Goal: Information Seeking & Learning: Learn about a topic

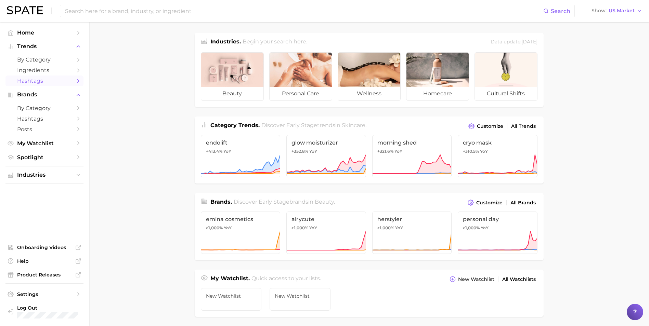
click at [76, 81] on icon "Sidebar" at bounding box center [78, 81] width 6 height 6
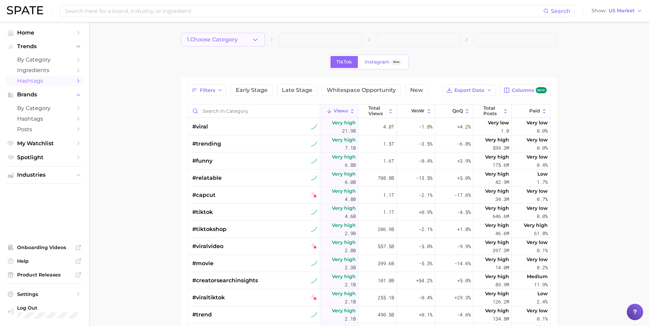
click at [242, 40] on button "1. Choose Category" at bounding box center [223, 40] width 84 height 14
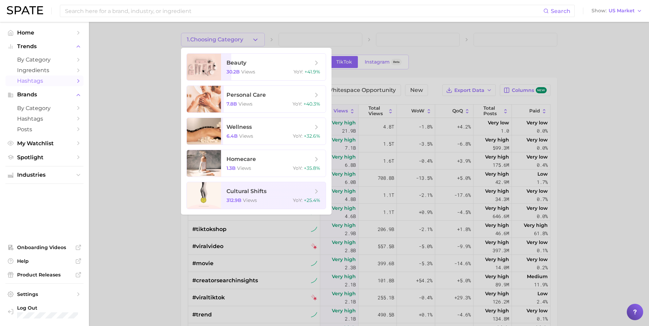
click at [160, 108] on div at bounding box center [324, 163] width 649 height 326
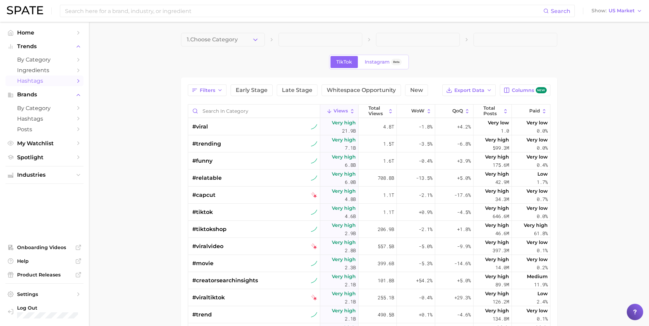
click at [310, 39] on span at bounding box center [321, 40] width 84 height 14
click at [250, 44] on button "1. Choose Category" at bounding box center [223, 40] width 84 height 14
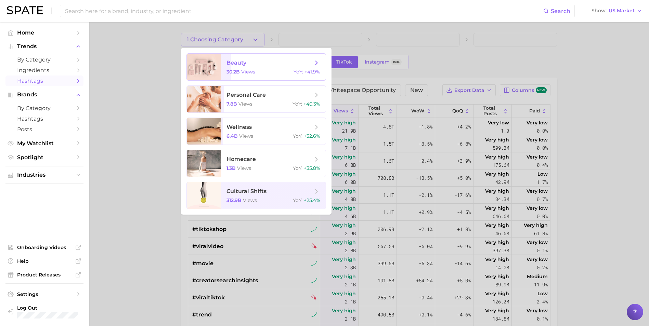
click at [241, 70] on span "views" at bounding box center [248, 72] width 14 height 6
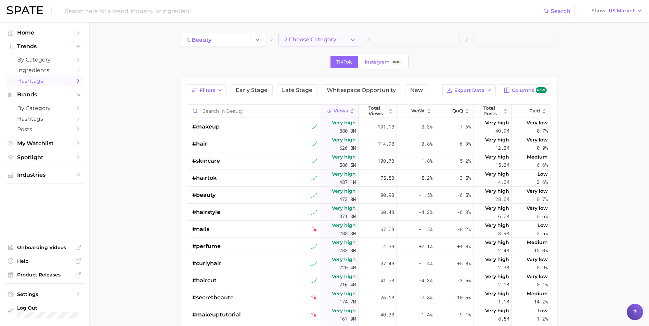
click at [320, 41] on span "2. Choose Category" at bounding box center [310, 40] width 52 height 6
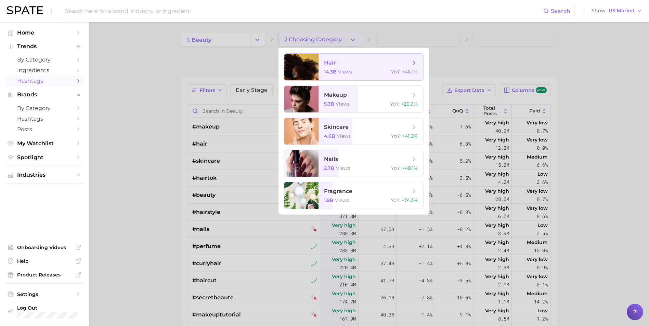
click at [345, 61] on span "hair" at bounding box center [367, 63] width 86 height 8
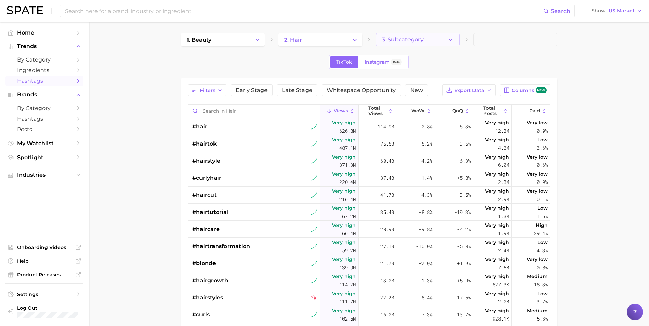
click at [434, 41] on button "3. Subcategory" at bounding box center [418, 40] width 84 height 14
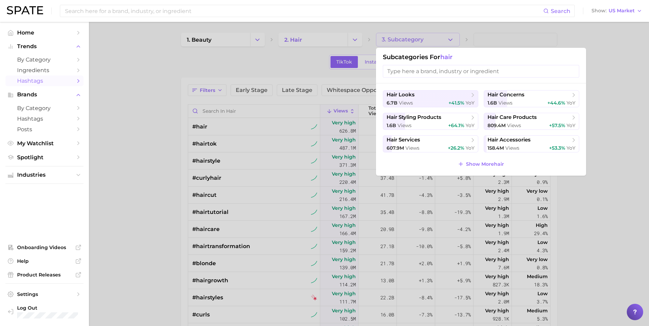
click at [427, 71] on input "search" at bounding box center [481, 71] width 196 height 13
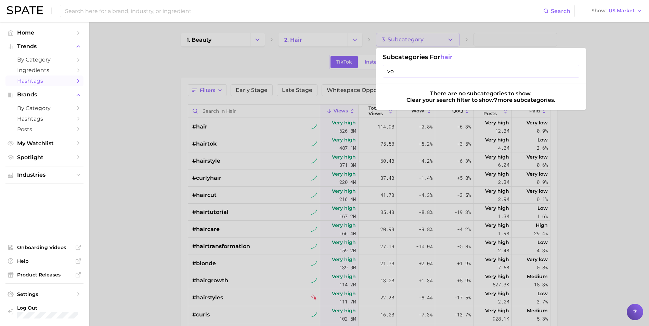
type input "v"
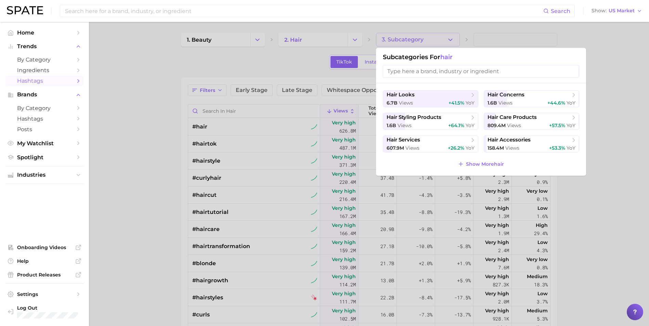
click at [614, 228] on div at bounding box center [324, 163] width 649 height 326
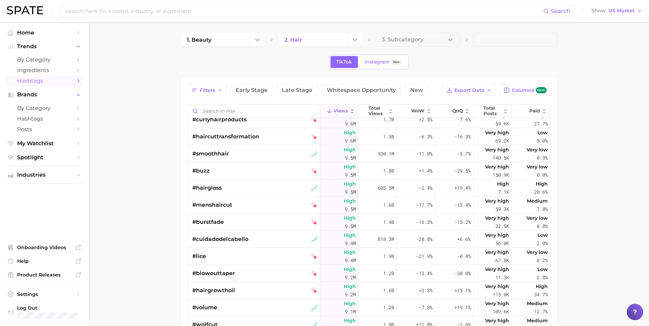
scroll to position [3857, 0]
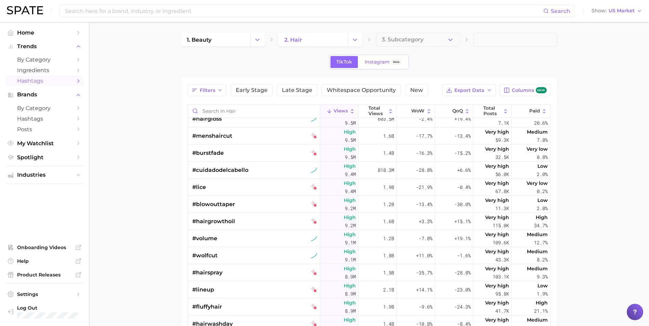
click at [487, 37] on span at bounding box center [516, 40] width 84 height 14
click at [440, 41] on button "3. Subcategory" at bounding box center [418, 40] width 84 height 14
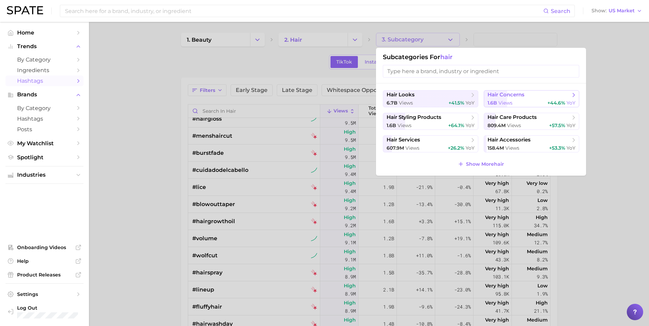
click at [517, 94] on span "hair concerns" at bounding box center [506, 95] width 37 height 7
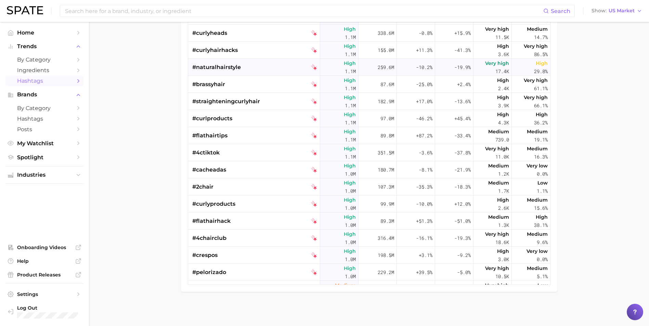
scroll to position [2857, 0]
click at [32, 95] on span "Brands" at bounding box center [44, 95] width 55 height 6
click at [79, 93] on icon "Sidebar" at bounding box center [78, 95] width 6 height 6
click at [64, 107] on span "by Category" at bounding box center [44, 108] width 55 height 7
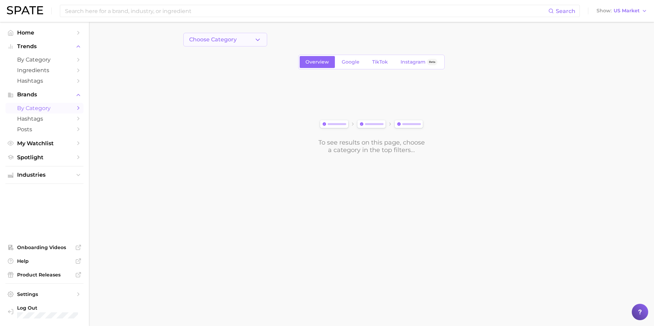
click at [252, 43] on button "Choose Category" at bounding box center [225, 40] width 84 height 14
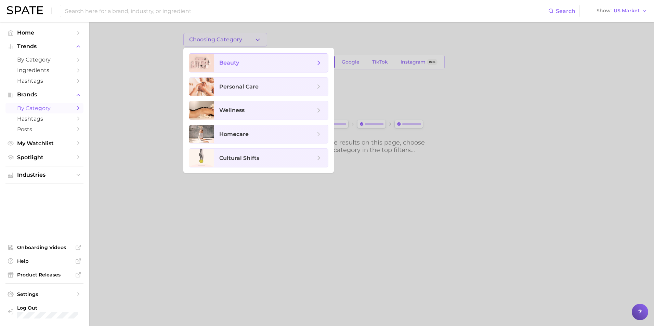
click at [276, 63] on span "beauty" at bounding box center [267, 63] width 96 height 8
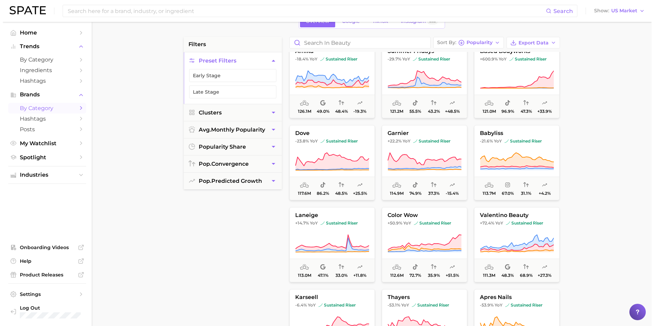
scroll to position [1243, 0]
click at [430, 222] on span "sustained riser" at bounding box center [429, 222] width 37 height 5
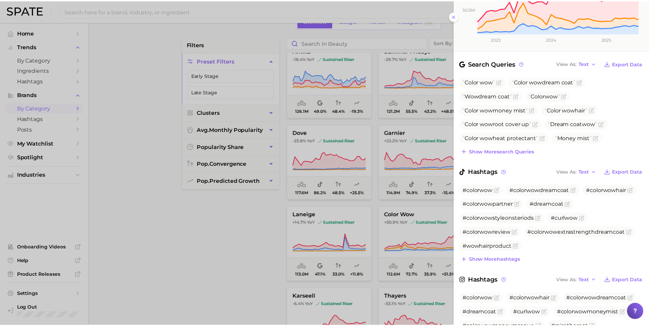
scroll to position [165, 0]
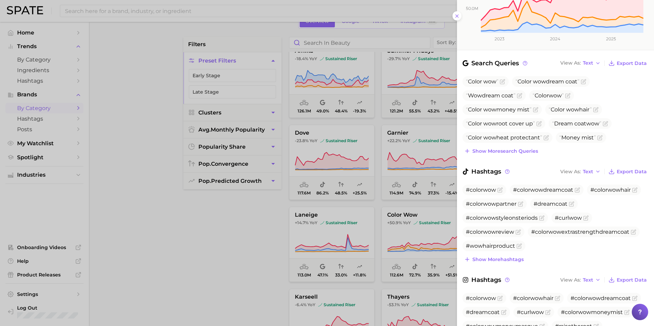
click at [250, 260] on div at bounding box center [327, 163] width 654 height 326
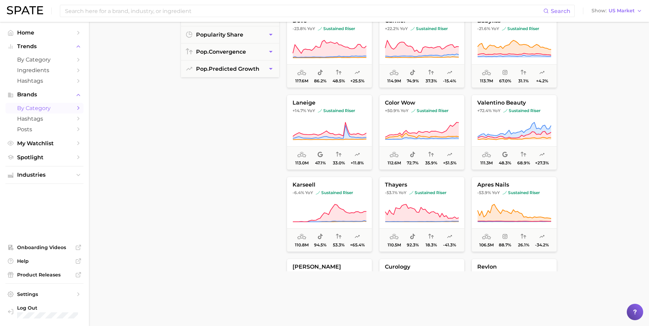
scroll to position [154, 0]
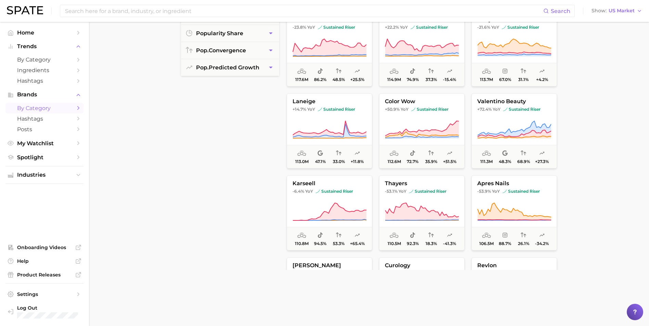
click at [83, 33] on nav "Home Trends by Category Ingredients Hashtags Brands by Category Hashtags Posts …" at bounding box center [44, 174] width 89 height 305
click at [75, 144] on icon "Sidebar" at bounding box center [78, 143] width 6 height 6
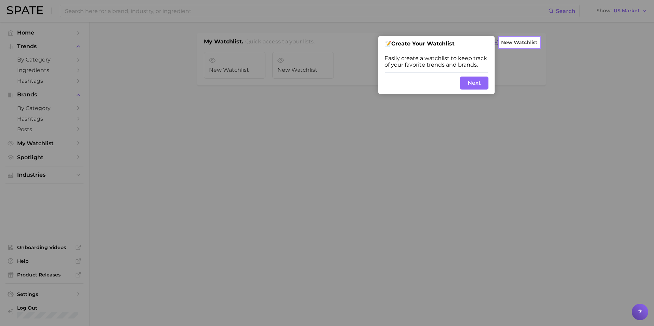
click at [268, 145] on div at bounding box center [250, 163] width 500 height 326
click at [471, 82] on button "Next" at bounding box center [474, 83] width 28 height 13
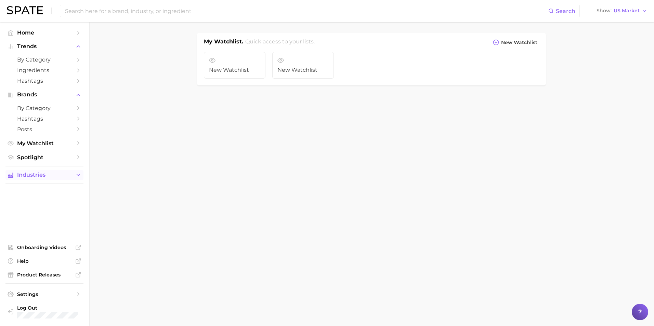
click at [77, 172] on icon "Sidebar" at bounding box center [78, 175] width 6 height 6
click at [78, 189] on icon "Sidebar" at bounding box center [78, 188] width 6 height 6
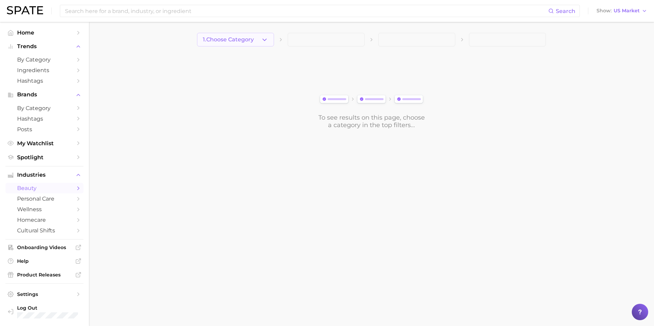
click at [270, 38] on button "1. Choose Category" at bounding box center [235, 40] width 77 height 14
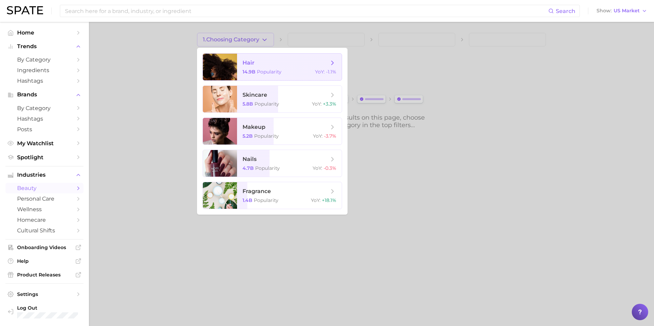
click at [265, 68] on span "hair 14.9b Popularity YoY : -1.1%" at bounding box center [289, 67] width 105 height 27
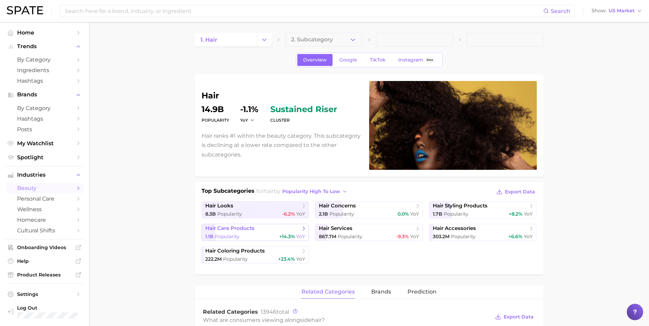
click at [289, 229] on span "hair care products" at bounding box center [252, 228] width 95 height 7
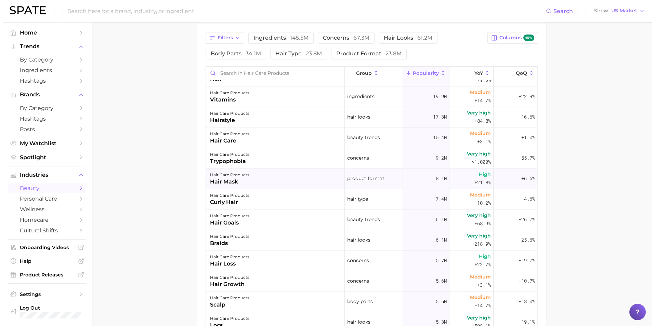
scroll to position [59, 0]
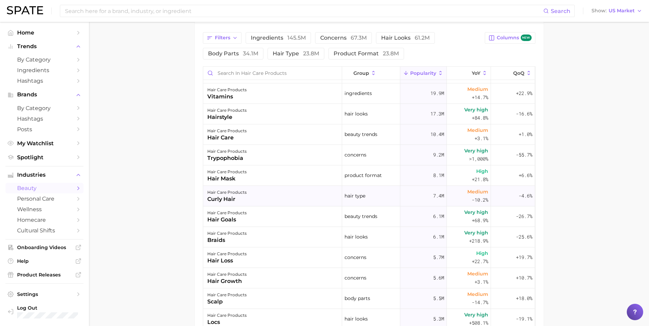
click at [248, 195] on div "hair care products curly hair" at bounding box center [272, 196] width 139 height 21
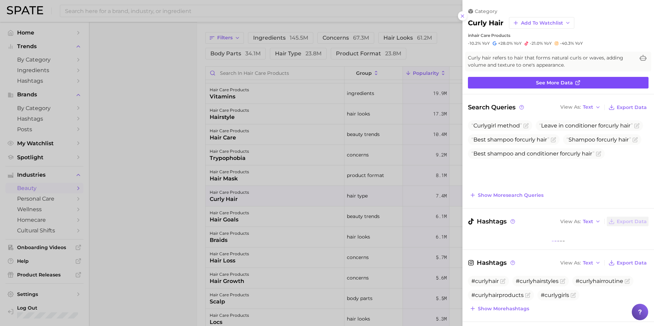
click at [549, 83] on span "See more data" at bounding box center [554, 83] width 37 height 6
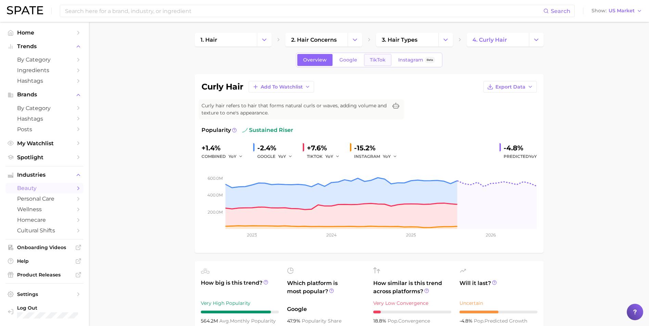
click at [373, 61] on span "TikTok" at bounding box center [378, 60] width 16 height 6
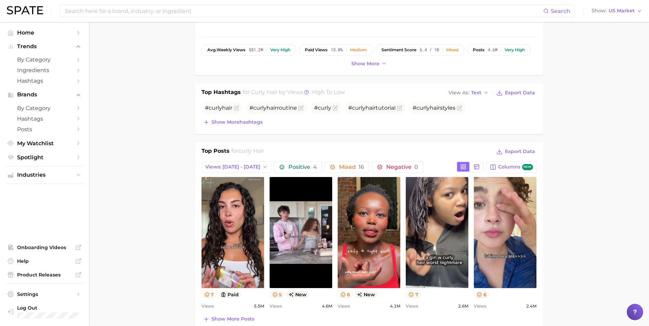
scroll to position [296, 0]
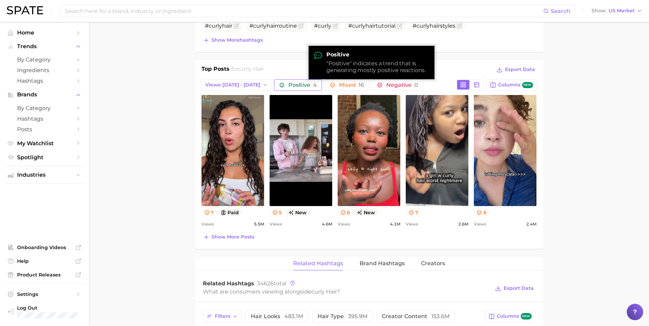
click at [292, 83] on span "Positive 4" at bounding box center [302, 84] width 28 height 5
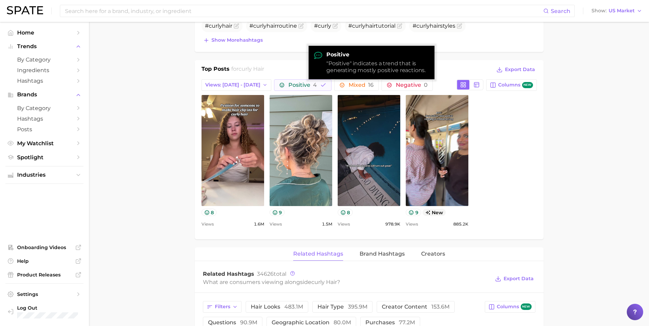
scroll to position [0, 0]
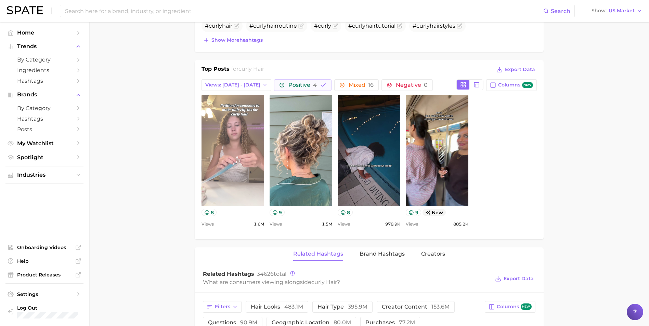
click at [243, 146] on link "view post on TikTok" at bounding box center [233, 150] width 63 height 111
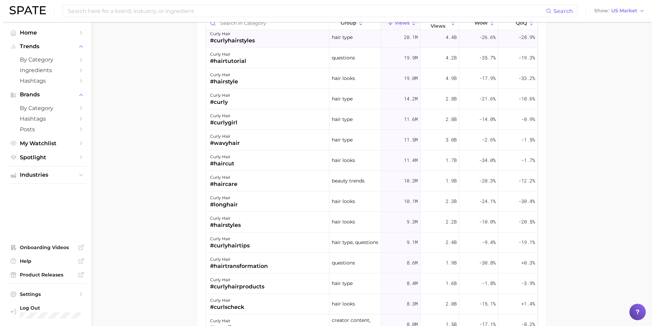
scroll to position [169, 0]
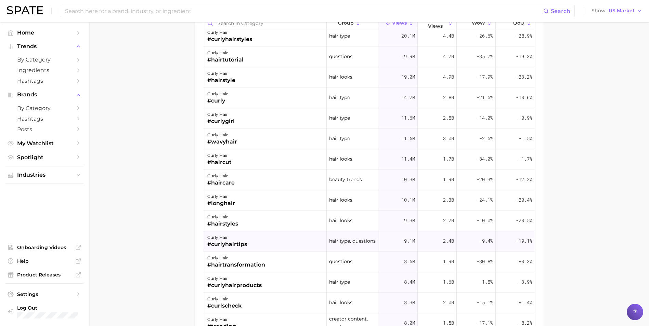
click at [244, 237] on div "curly hair" at bounding box center [227, 238] width 40 height 8
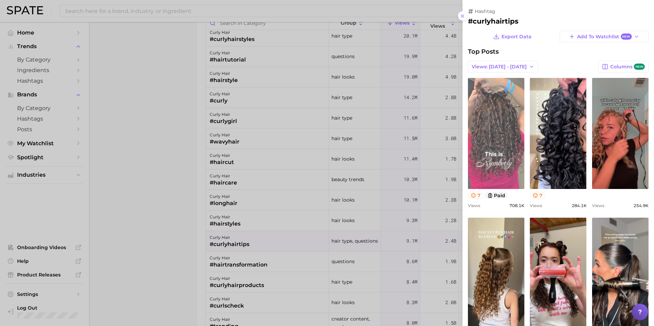
scroll to position [0, 0]
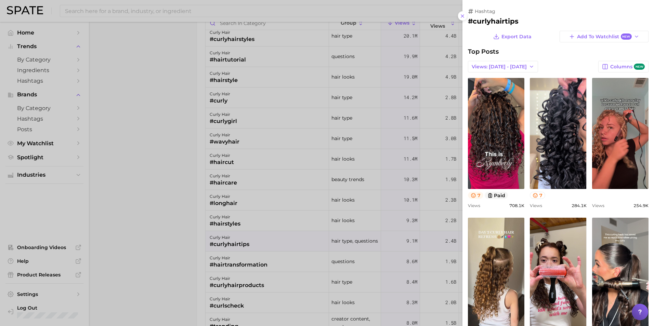
click at [473, 197] on icon at bounding box center [473, 195] width 4 height 4
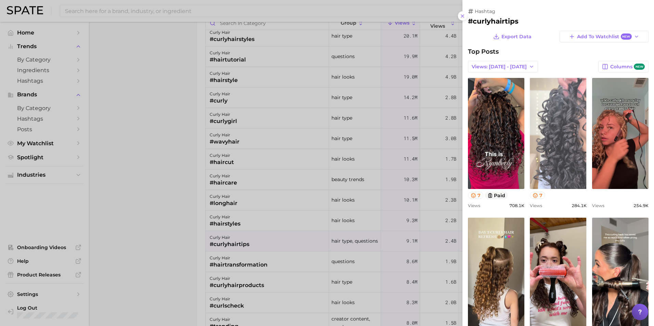
click at [560, 140] on link "view post on TikTok" at bounding box center [558, 133] width 56 height 111
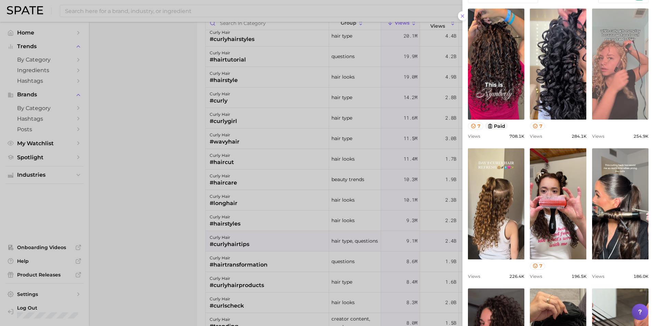
scroll to position [70, 0]
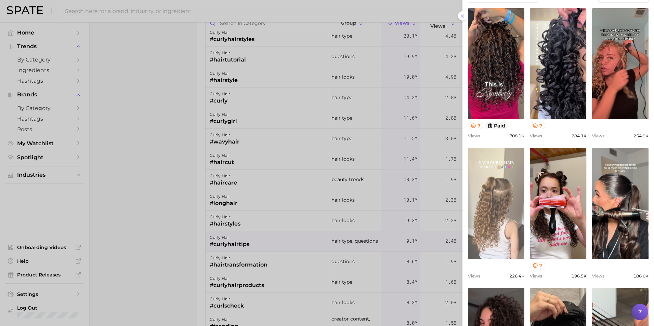
click at [507, 224] on link "view post on TikTok" at bounding box center [496, 203] width 56 height 111
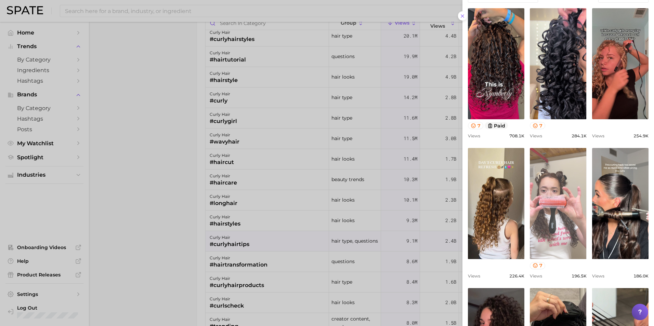
click at [533, 211] on link "view post on TikTok" at bounding box center [558, 203] width 56 height 111
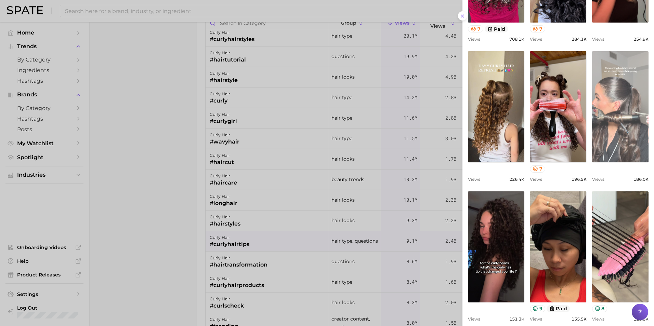
scroll to position [185, 0]
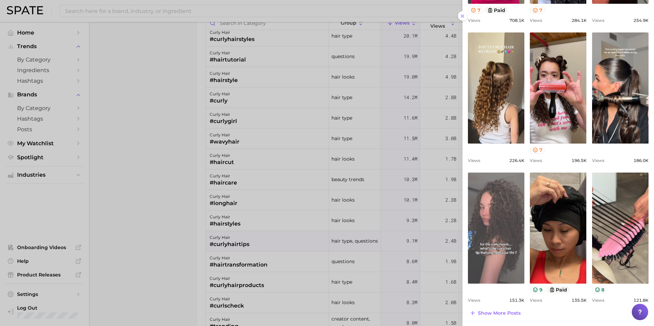
click at [507, 211] on link "view post on TikTok" at bounding box center [496, 228] width 56 height 111
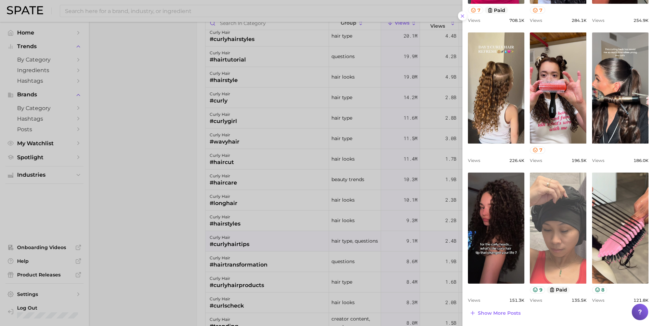
click at [577, 203] on link "view post on TikTok" at bounding box center [558, 228] width 56 height 111
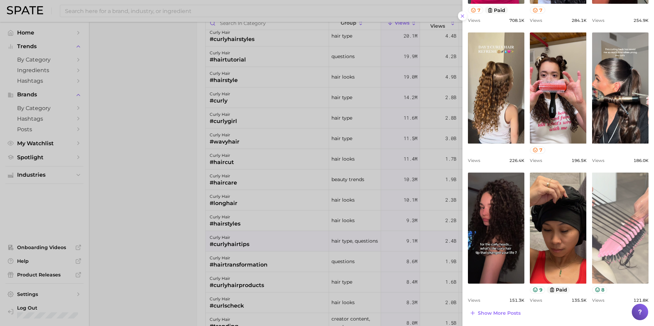
click at [626, 204] on link "view post on TikTok" at bounding box center [620, 228] width 56 height 111
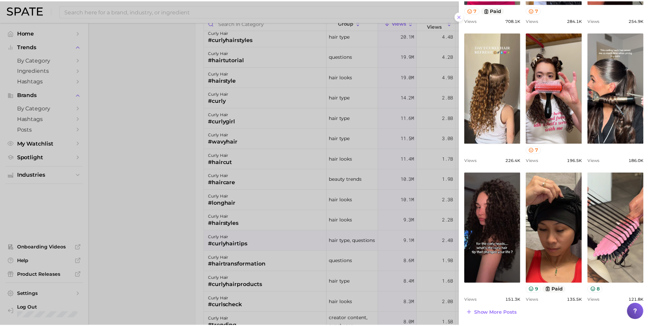
scroll to position [0, 0]
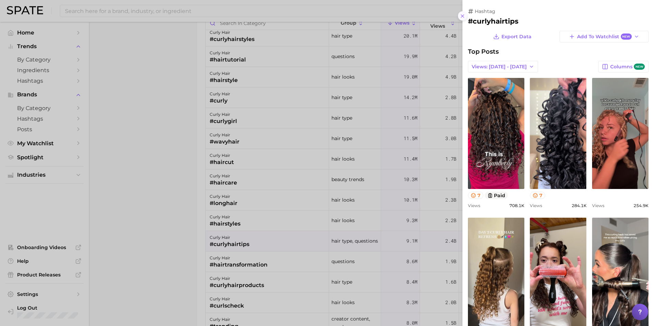
click at [461, 18] on icon at bounding box center [462, 15] width 5 height 5
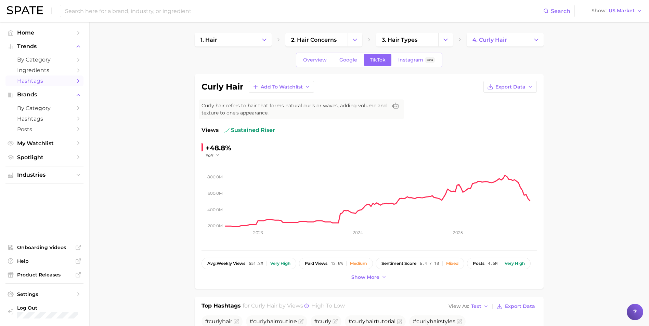
click at [71, 80] on span "Hashtags" at bounding box center [44, 81] width 55 height 7
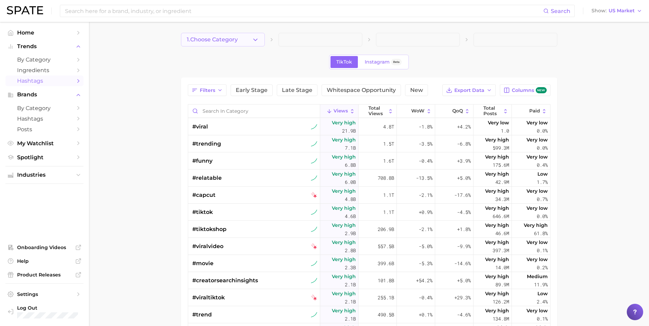
click at [248, 41] on button "1. Choose Category" at bounding box center [223, 40] width 84 height 14
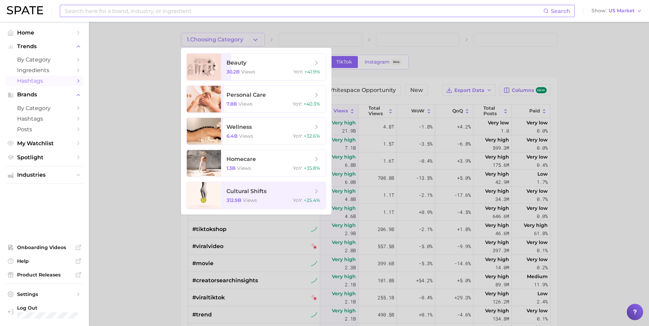
click at [137, 10] on input at bounding box center [303, 11] width 479 height 12
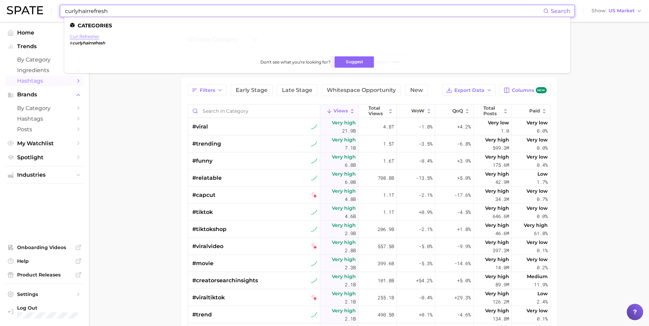
type input "curlyhairrefresh"
click at [90, 35] on link "curl refresher" at bounding box center [84, 36] width 29 height 5
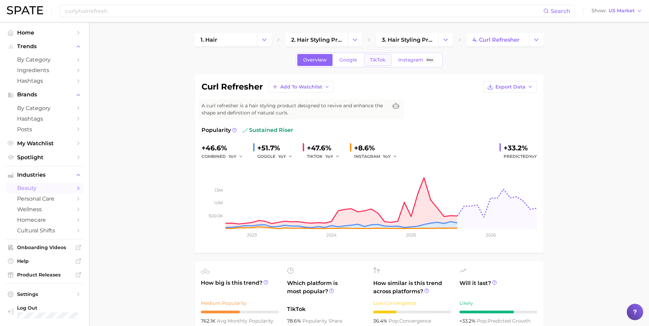
click at [382, 61] on span "TikTok" at bounding box center [378, 60] width 16 height 6
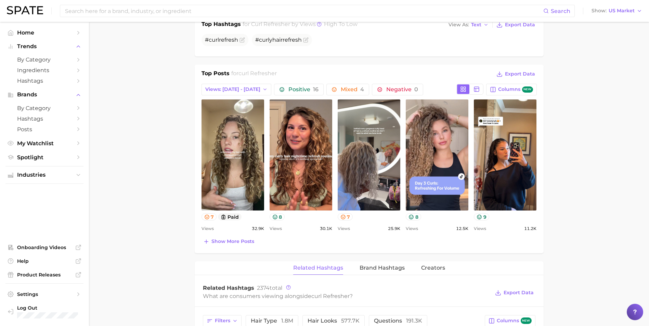
scroll to position [283, 0]
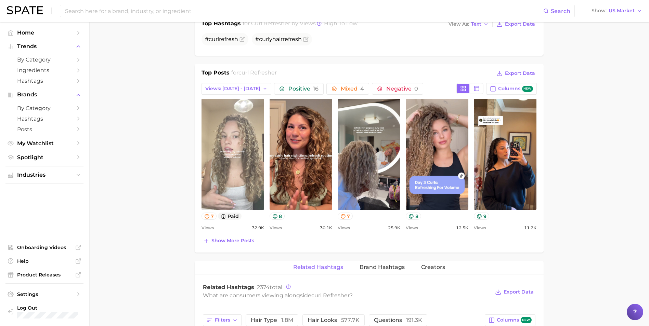
click at [229, 181] on link "view post on TikTok" at bounding box center [233, 154] width 63 height 111
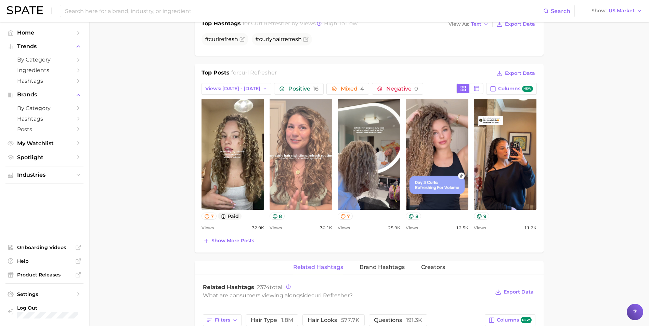
click at [289, 177] on link "view post on TikTok" at bounding box center [301, 154] width 63 height 111
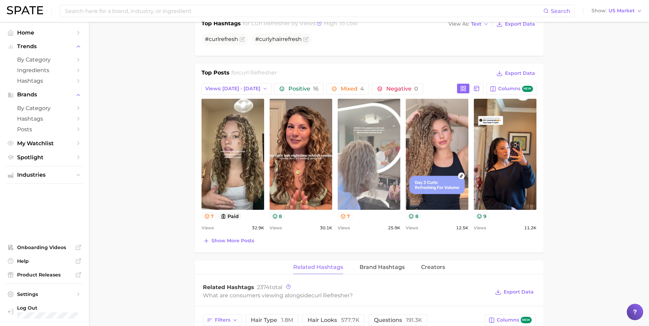
click at [361, 164] on link "view post on TikTok" at bounding box center [369, 154] width 63 height 111
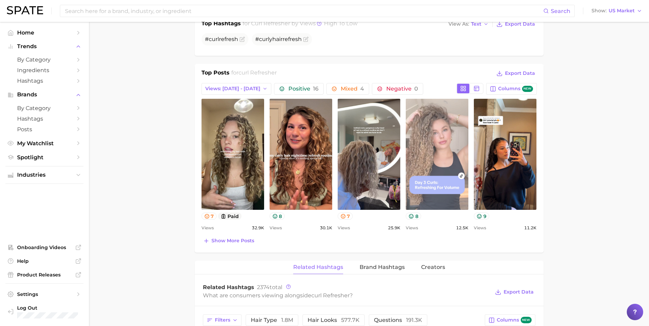
click at [435, 160] on link "view post on TikTok" at bounding box center [437, 154] width 63 height 111
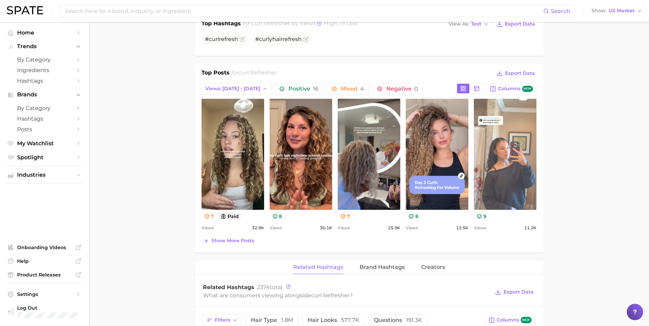
click at [506, 159] on link "view post on TikTok" at bounding box center [505, 154] width 63 height 111
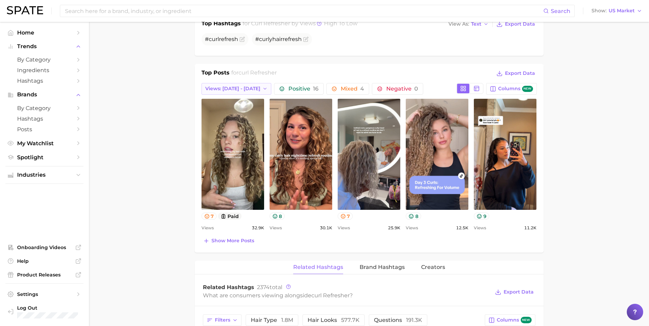
click at [250, 92] on button "Views: [DATE] - [DATE]" at bounding box center [237, 89] width 70 height 12
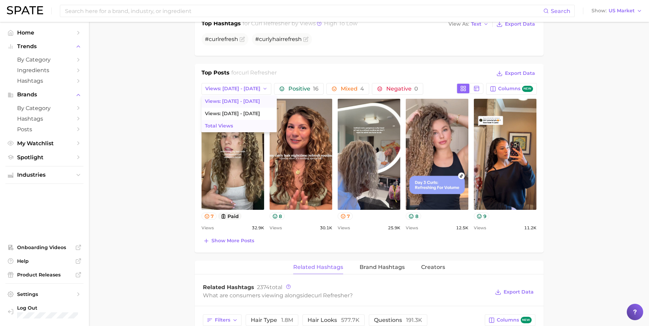
click at [228, 127] on span "Total Views" at bounding box center [219, 126] width 28 height 6
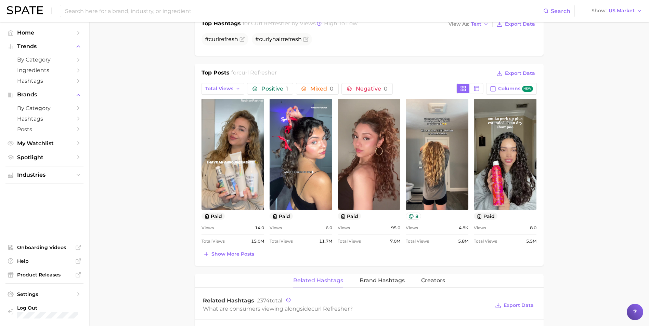
scroll to position [0, 0]
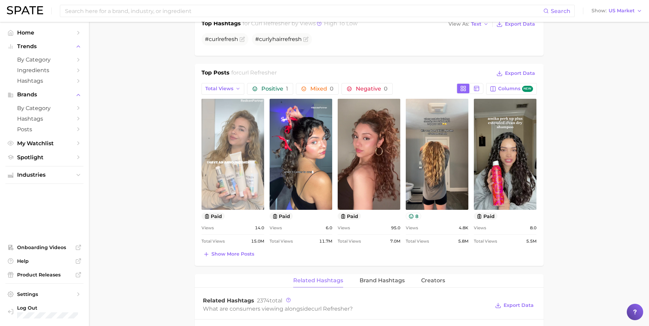
click at [215, 134] on link "view post on TikTok" at bounding box center [233, 154] width 63 height 111
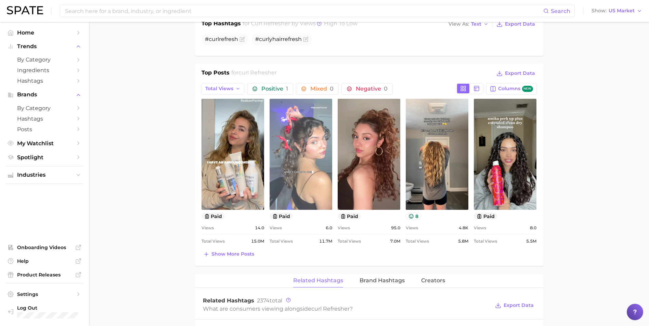
click at [294, 157] on link "view post on TikTok" at bounding box center [301, 154] width 63 height 111
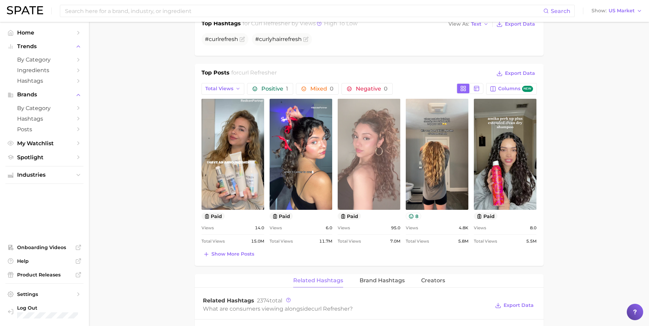
click at [378, 151] on link "view post on TikTok" at bounding box center [369, 154] width 63 height 111
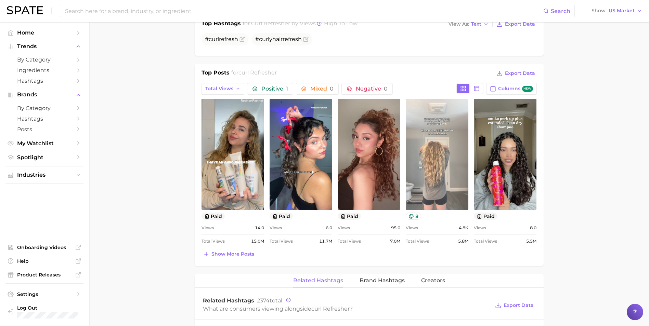
click at [441, 164] on link "view post on TikTok" at bounding box center [437, 154] width 63 height 111
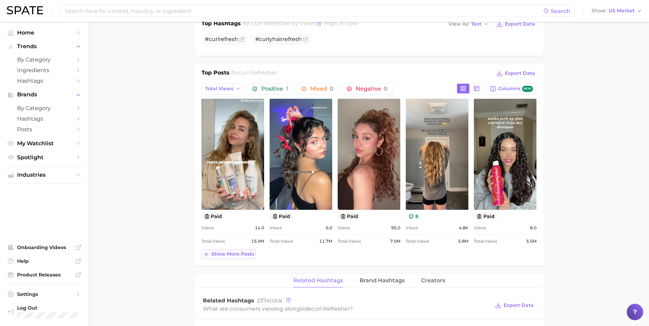
click at [231, 255] on span "Show more posts" at bounding box center [232, 255] width 43 height 6
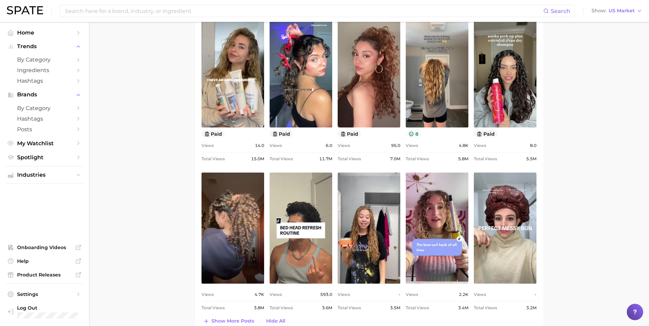
scroll to position [365, 0]
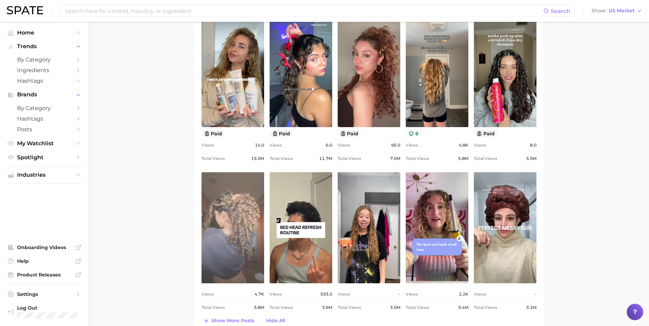
click at [239, 210] on link "view post on TikTok" at bounding box center [233, 227] width 63 height 111
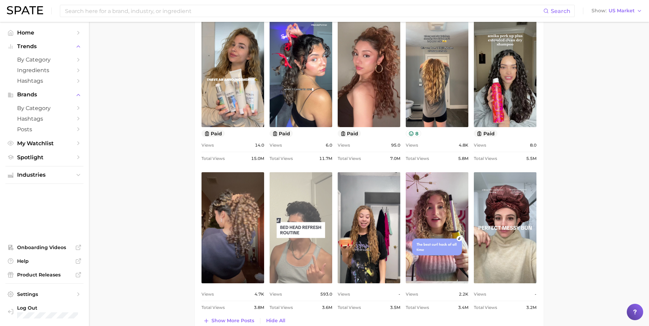
click at [286, 253] on link "view post on TikTok" at bounding box center [301, 227] width 63 height 111
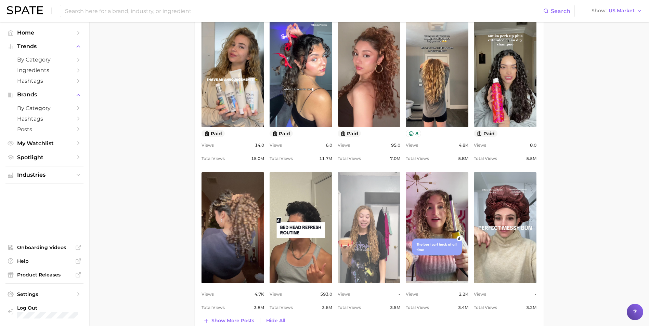
click at [354, 232] on link "view post on TikTok" at bounding box center [369, 227] width 63 height 111
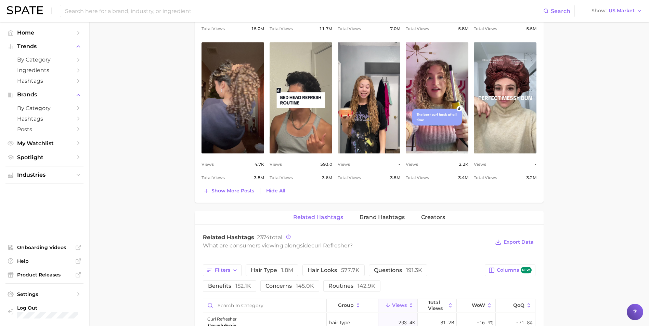
scroll to position [511, 0]
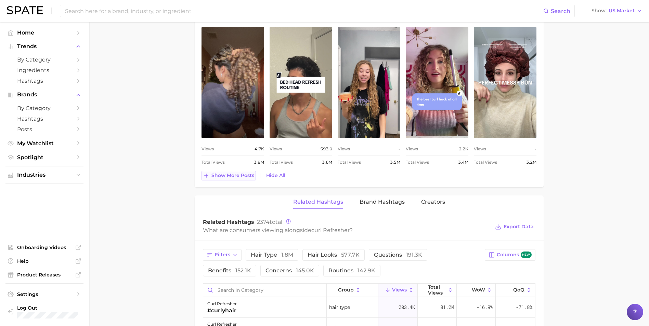
click at [236, 178] on span "Show more posts" at bounding box center [232, 176] width 43 height 6
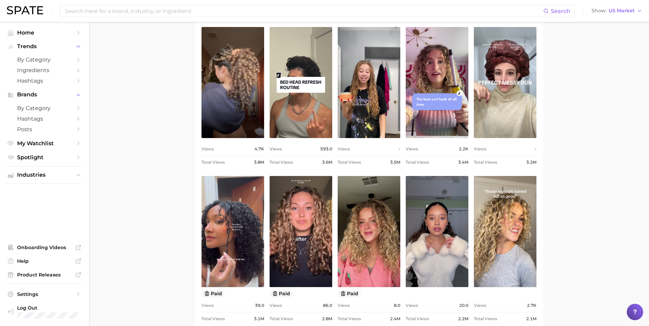
scroll to position [0, 0]
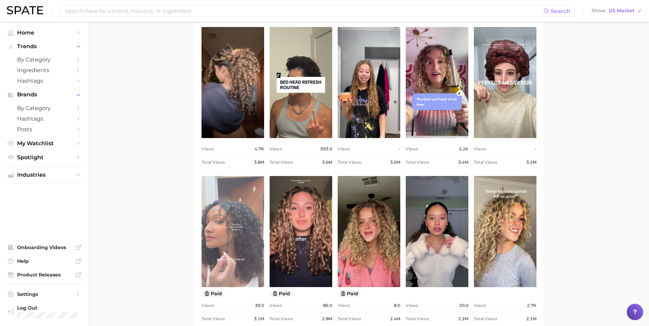
click at [252, 218] on link "view post on TikTok" at bounding box center [233, 231] width 63 height 111
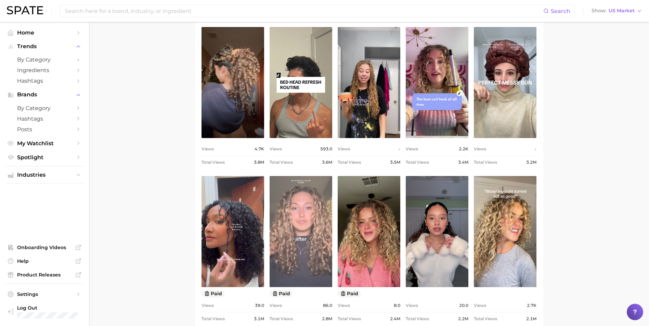
click at [314, 250] on link "view post on TikTok" at bounding box center [301, 231] width 63 height 111
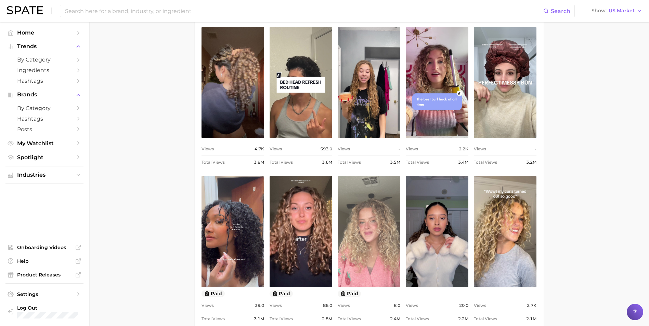
click at [371, 223] on link "view post on TikTok" at bounding box center [369, 231] width 63 height 111
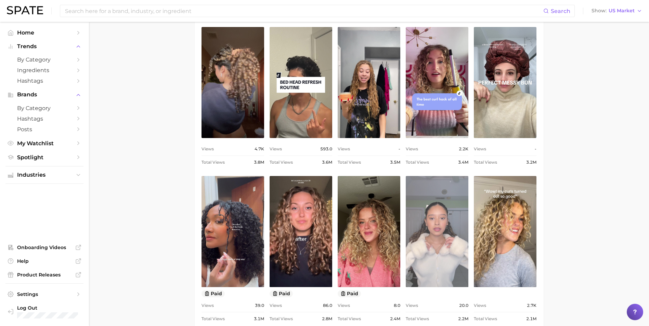
scroll to position [586, 0]
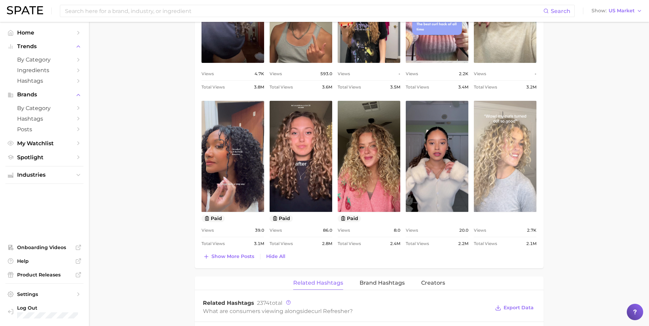
click at [518, 136] on link "view post on TikTok" at bounding box center [505, 156] width 63 height 111
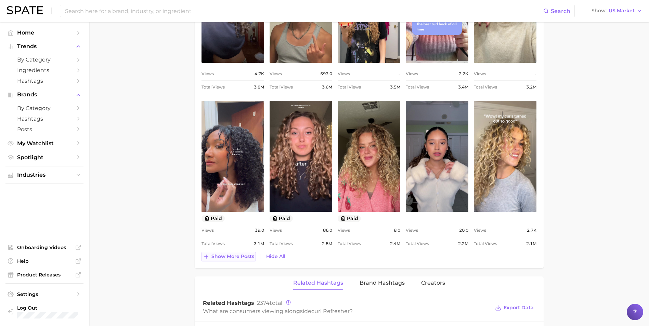
click at [240, 257] on span "Show more posts" at bounding box center [232, 257] width 43 height 6
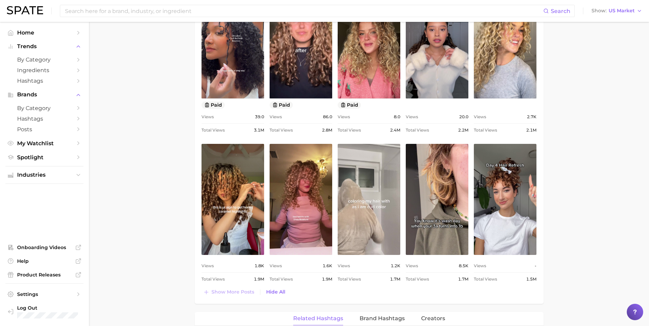
scroll to position [700, 0]
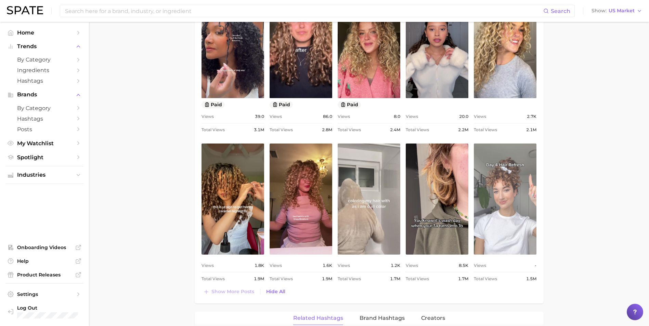
click at [508, 190] on link "view post on TikTok" at bounding box center [505, 199] width 63 height 111
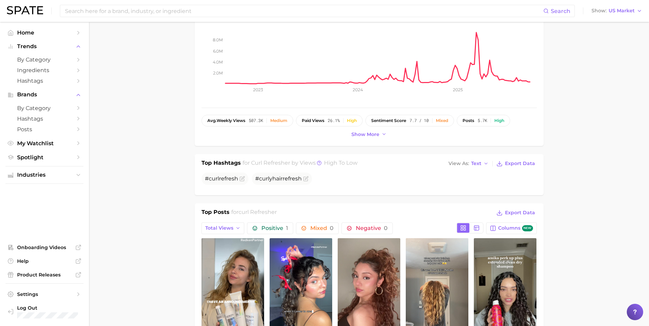
scroll to position [0, 0]
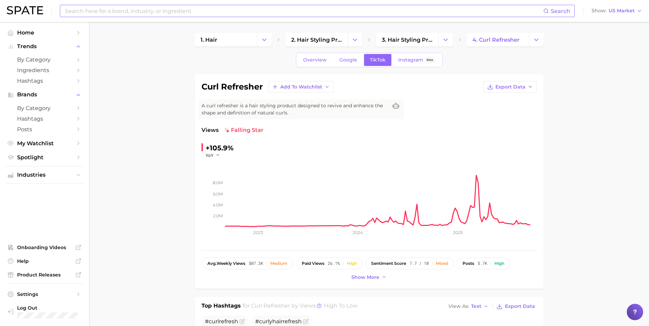
click at [99, 12] on input at bounding box center [303, 11] width 479 height 12
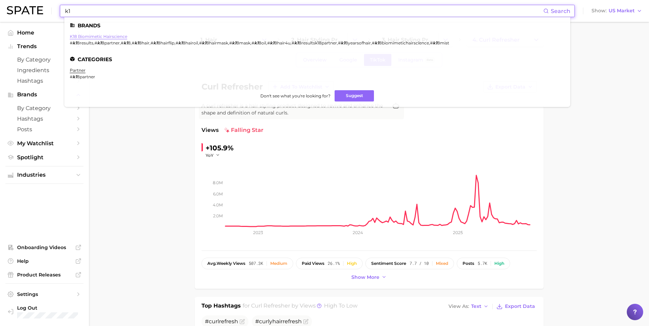
type input "k1"
click at [98, 36] on link "k18 biomimetic hairscience" at bounding box center [98, 36] width 57 height 5
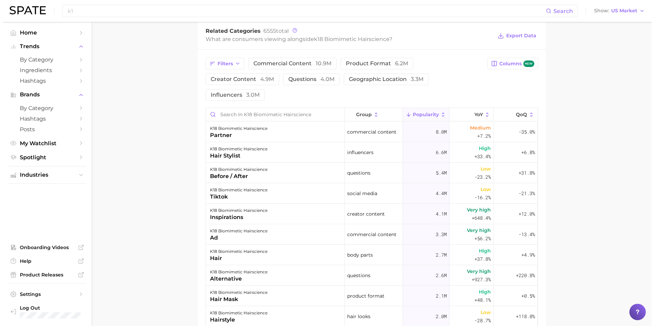
scroll to position [299, 0]
click at [221, 135] on div "partner" at bounding box center [235, 135] width 57 height 8
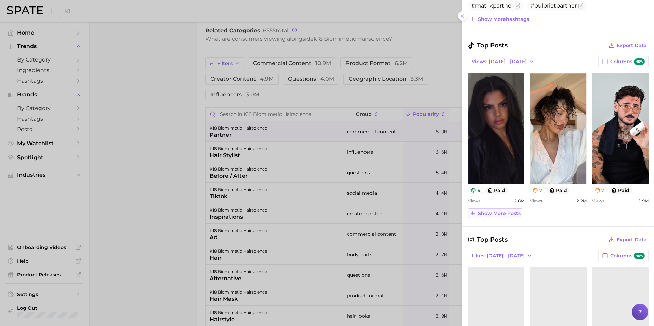
scroll to position [255, 0]
click at [500, 213] on span "Show more posts" at bounding box center [499, 213] width 43 height 6
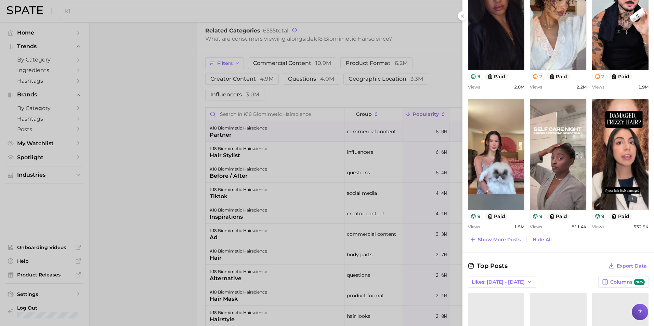
scroll to position [371, 0]
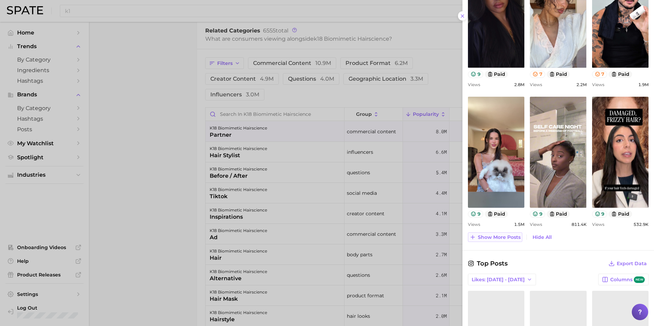
click at [504, 236] on span "Show more posts" at bounding box center [499, 238] width 43 height 6
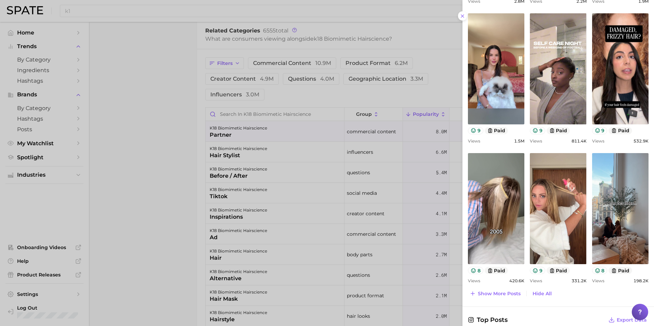
scroll to position [455, 0]
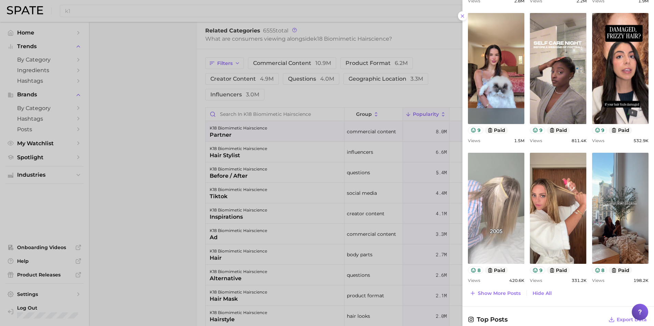
click at [492, 223] on link "view post on TikTok" at bounding box center [496, 208] width 56 height 111
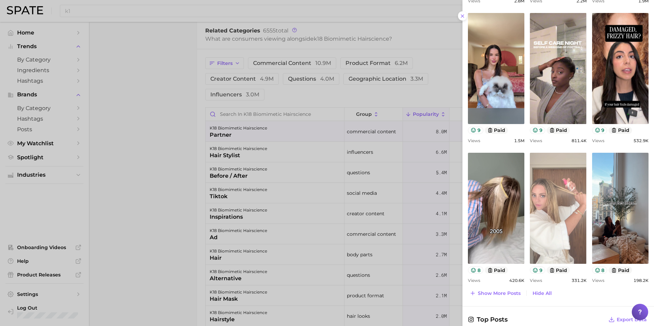
click at [561, 182] on link "view post on TikTok" at bounding box center [558, 208] width 56 height 111
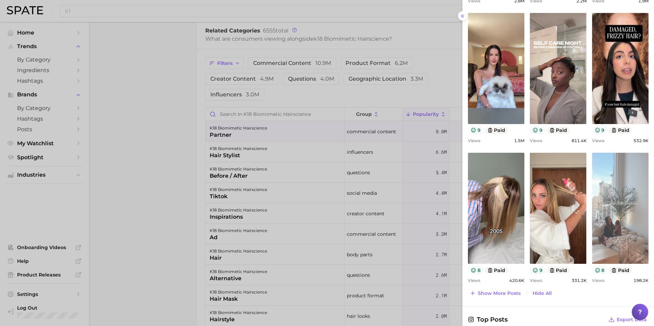
click at [615, 217] on link "view post on TikTok" at bounding box center [620, 208] width 56 height 111
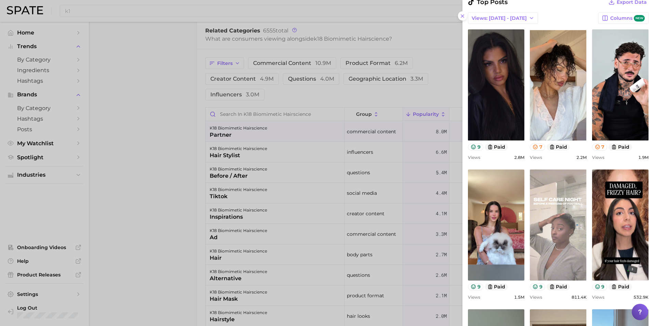
scroll to position [298, 0]
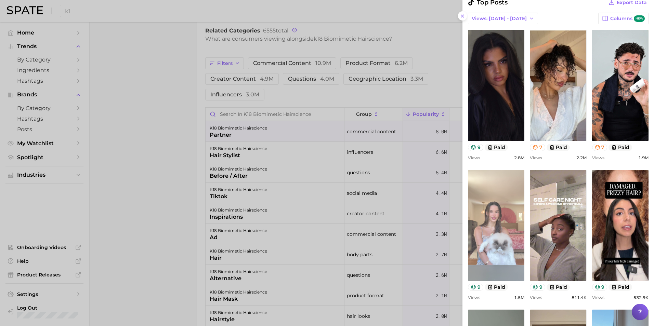
click at [491, 206] on link "view post on TikTok" at bounding box center [496, 225] width 56 height 111
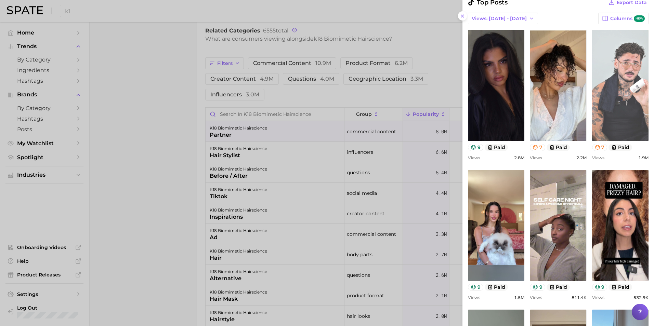
click at [627, 87] on link "view post on TikTok" at bounding box center [620, 85] width 56 height 111
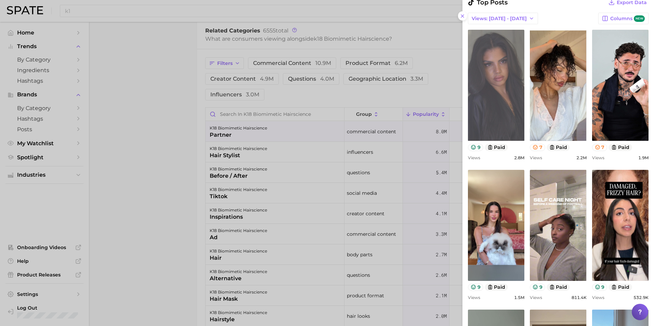
click at [499, 103] on link "view post on TikTok" at bounding box center [496, 85] width 56 height 111
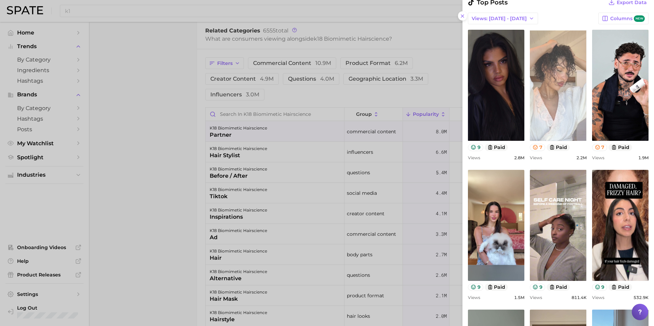
click at [558, 105] on link "view post on TikTok" at bounding box center [558, 85] width 56 height 111
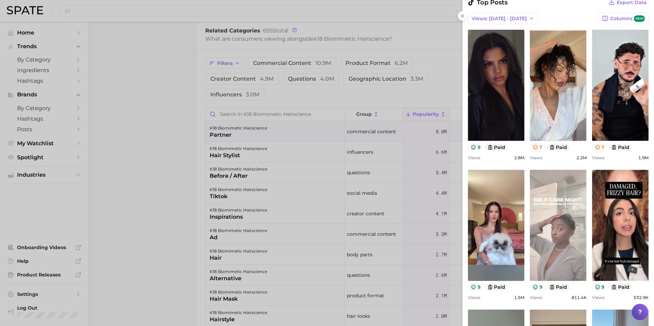
click at [572, 214] on link "view post on TikTok" at bounding box center [558, 225] width 56 height 111
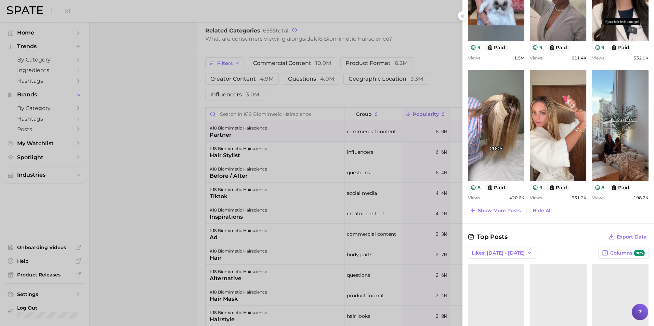
scroll to position [538, 0]
click at [503, 209] on span "Show more posts" at bounding box center [499, 210] width 43 height 6
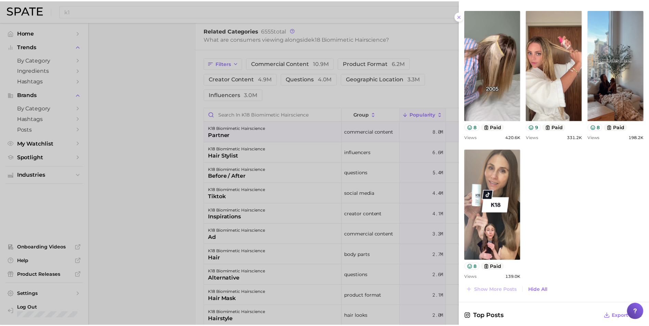
scroll to position [598, 0]
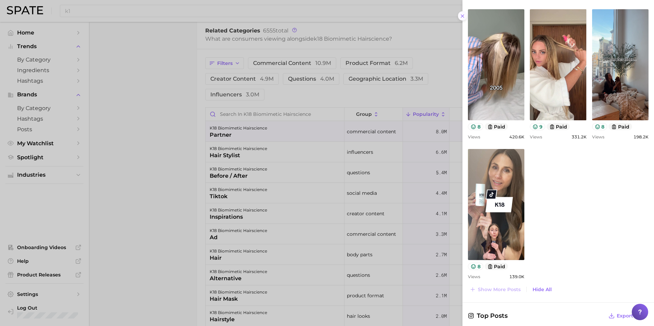
click at [463, 16] on line at bounding box center [462, 16] width 3 height 3
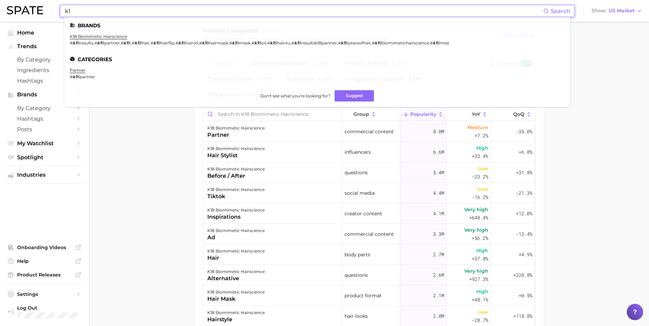
click at [97, 14] on input "k1" at bounding box center [303, 11] width 479 height 12
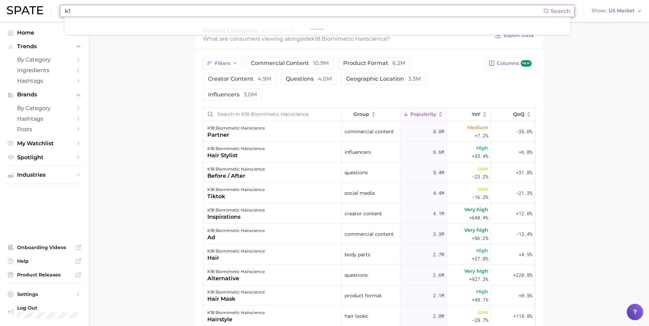
type input "k"
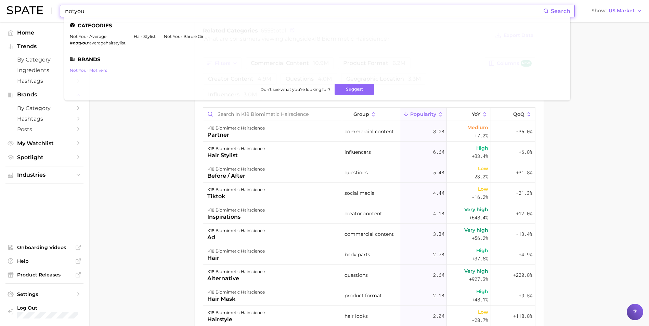
type input "notyou"
click at [97, 72] on link "not your mother's" at bounding box center [88, 70] width 37 height 5
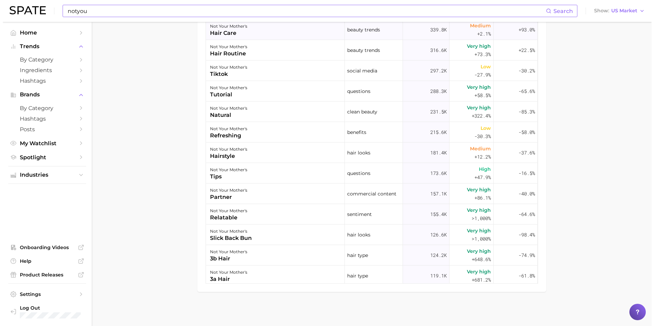
scroll to position [118, 0]
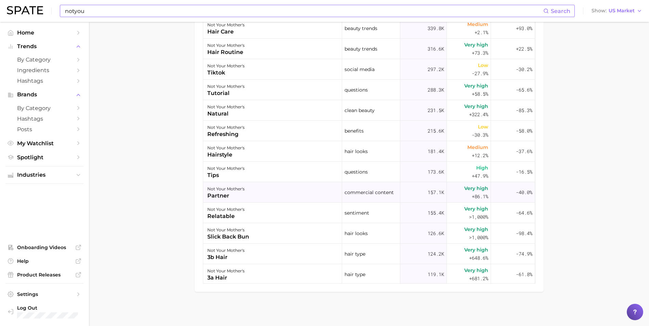
click at [260, 193] on div "not your mother's partner" at bounding box center [272, 192] width 139 height 21
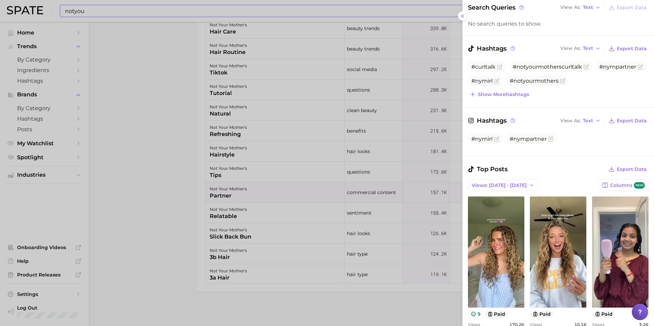
scroll to position [107, 0]
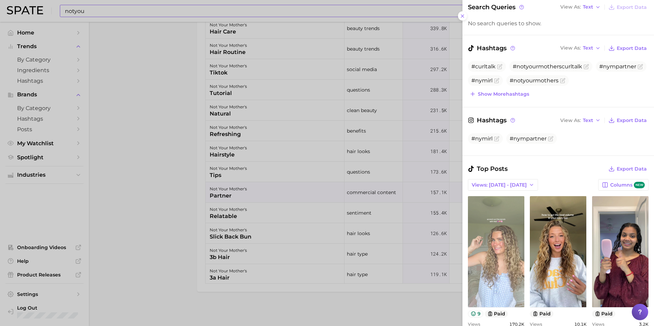
click at [493, 253] on link "view post on TikTok" at bounding box center [496, 251] width 56 height 111
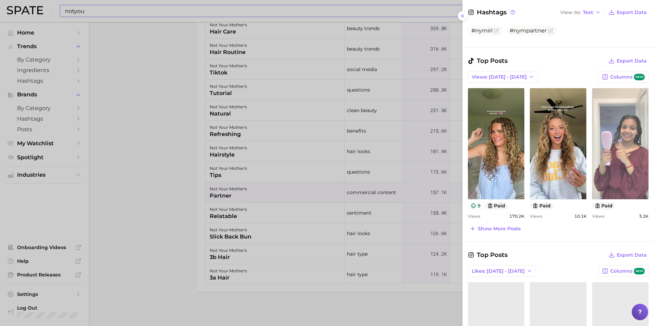
scroll to position [216, 0]
click at [611, 141] on link "view post on TikTok" at bounding box center [620, 143] width 56 height 111
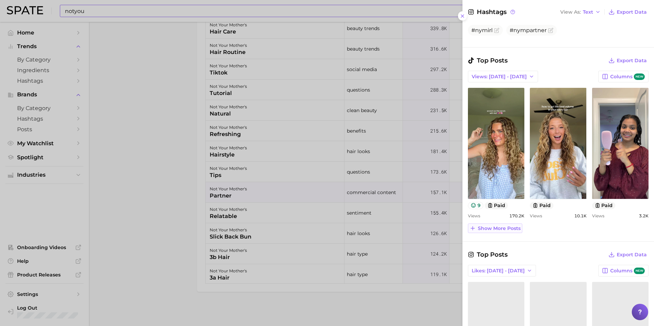
click at [490, 229] on span "Show more posts" at bounding box center [499, 229] width 43 height 6
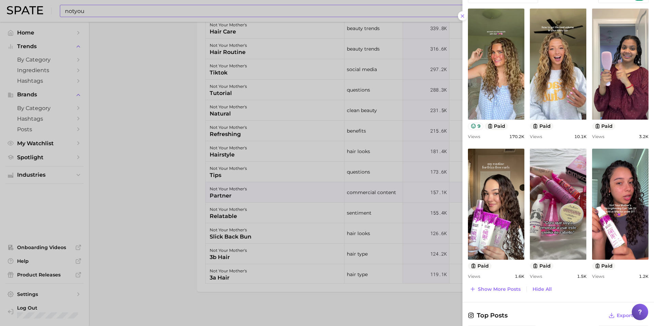
scroll to position [296, 0]
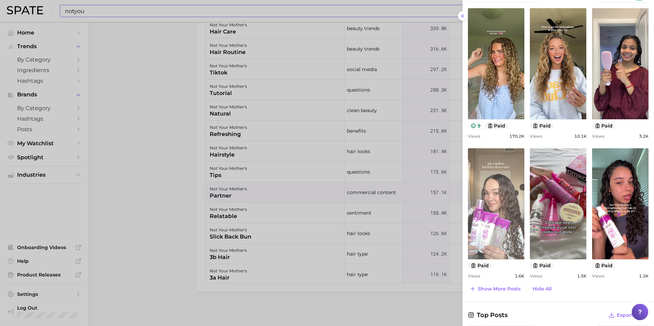
click at [495, 203] on link "view post on TikTok" at bounding box center [496, 204] width 56 height 111
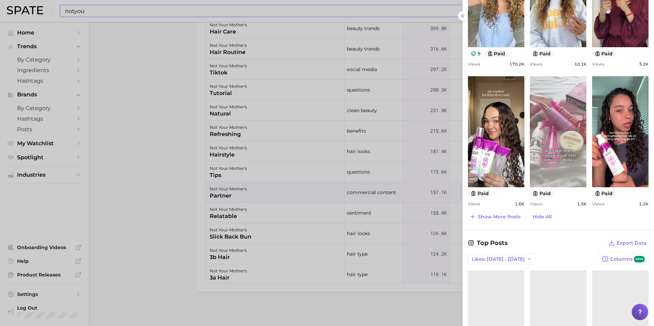
scroll to position [369, 0]
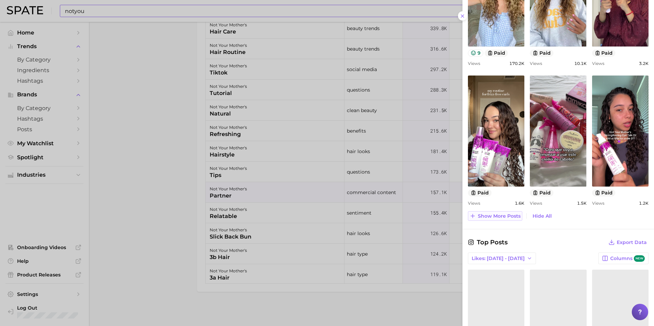
click at [492, 219] on span "Show more posts" at bounding box center [499, 217] width 43 height 6
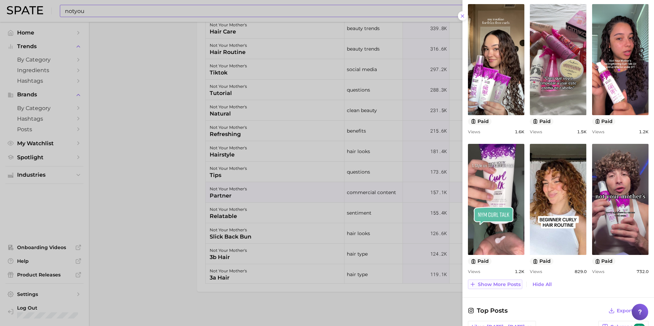
scroll to position [441, 0]
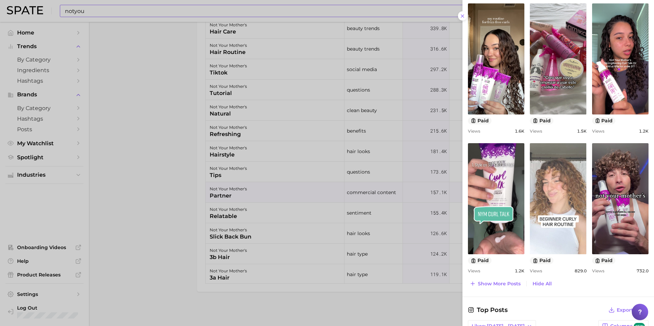
click at [559, 204] on link "view post on TikTok" at bounding box center [558, 198] width 56 height 111
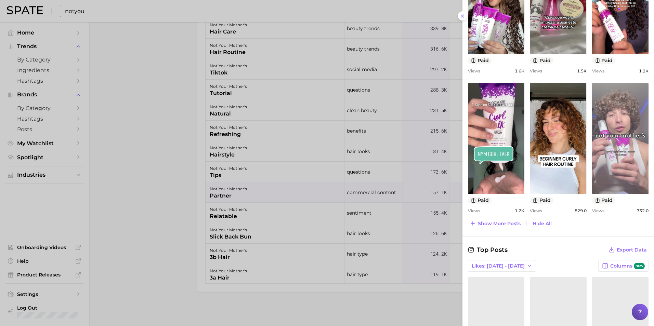
scroll to position [503, 0]
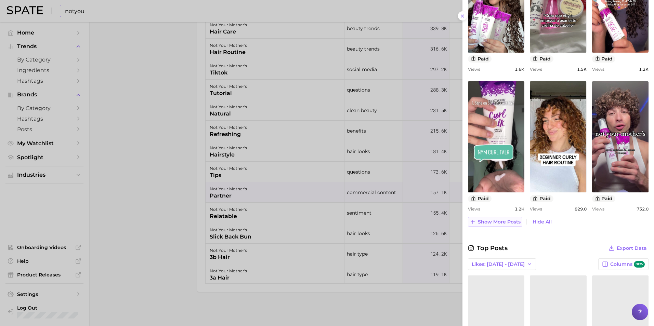
click at [488, 224] on span "Show more posts" at bounding box center [499, 222] width 43 height 6
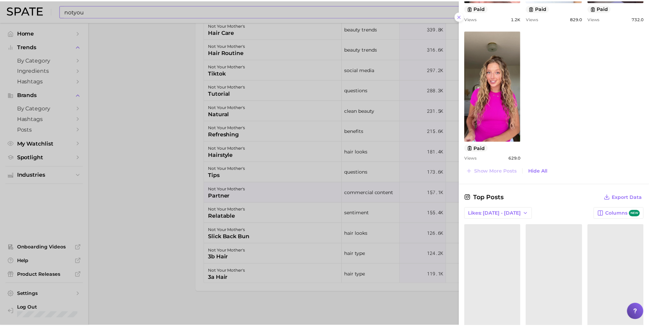
scroll to position [729, 0]
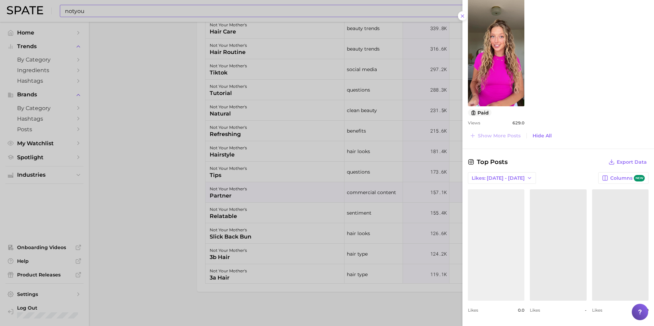
click at [505, 232] on link "view post on Instagram" at bounding box center [496, 245] width 56 height 111
click at [465, 15] on icon at bounding box center [462, 15] width 5 height 5
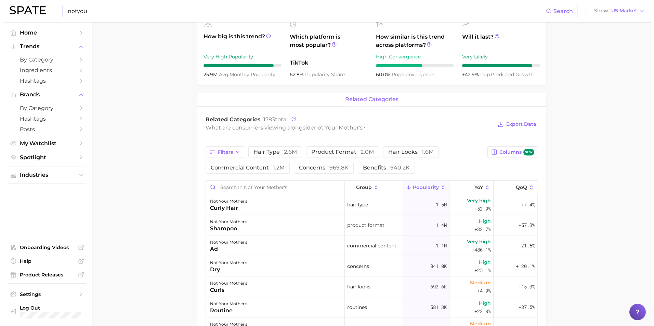
scroll to position [210, 0]
click at [255, 245] on div "not your mother's ad" at bounding box center [272, 245] width 139 height 21
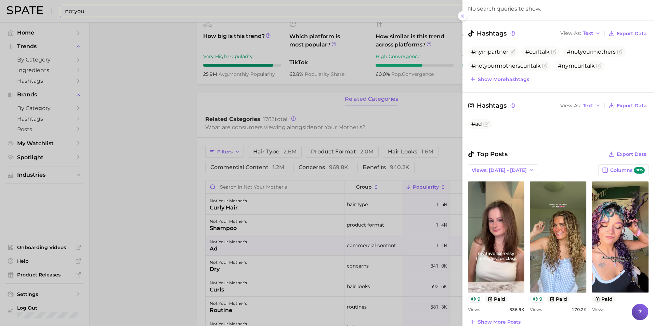
scroll to position [115, 0]
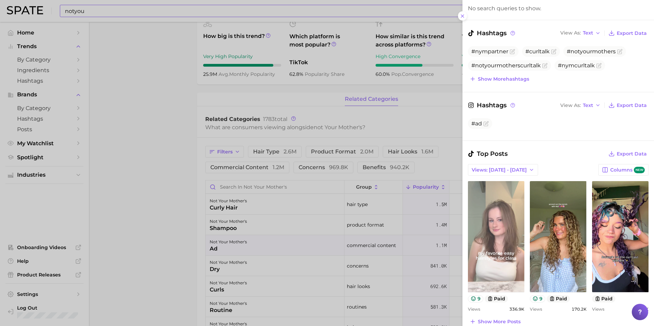
click at [507, 230] on link "view post on TikTok" at bounding box center [496, 236] width 56 height 111
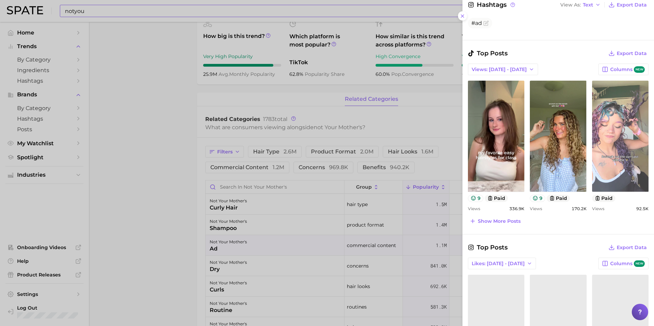
scroll to position [216, 0]
click at [620, 133] on link "view post on TikTok" at bounding box center [620, 135] width 56 height 111
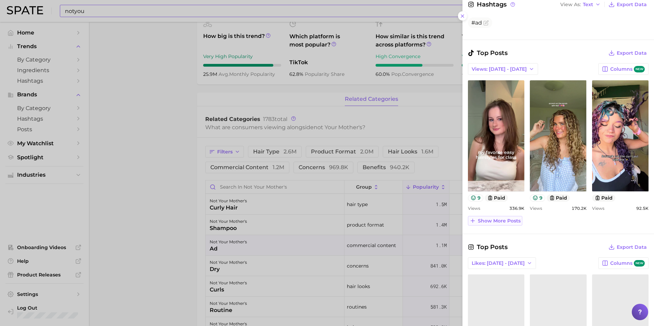
click at [506, 222] on span "Show more posts" at bounding box center [499, 221] width 43 height 6
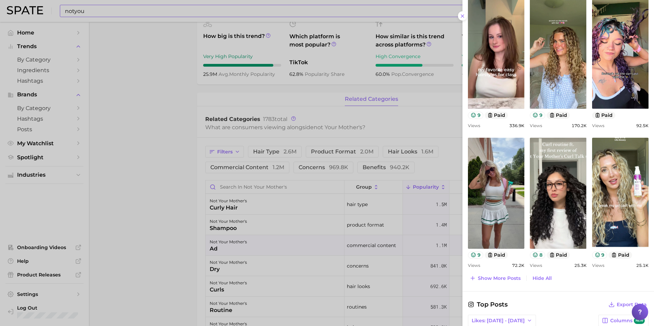
scroll to position [302, 0]
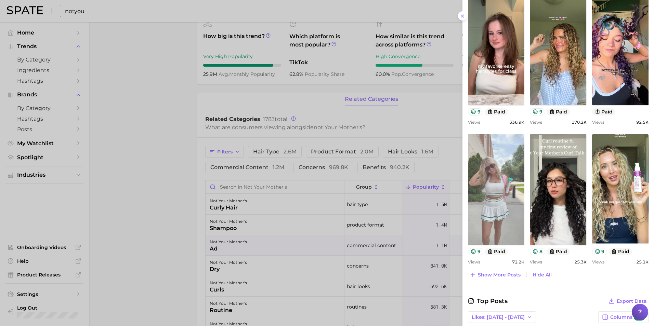
click at [500, 184] on link "view post on TikTok" at bounding box center [496, 189] width 56 height 111
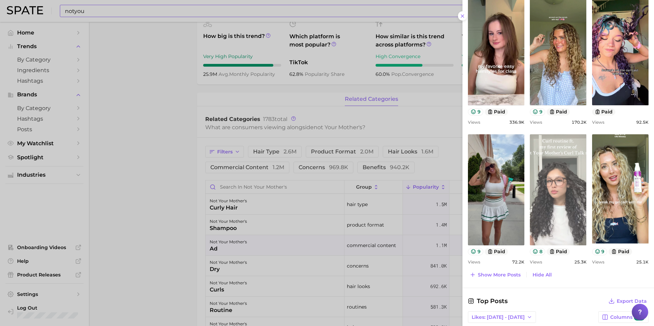
click at [556, 193] on link "view post on TikTok" at bounding box center [558, 189] width 56 height 111
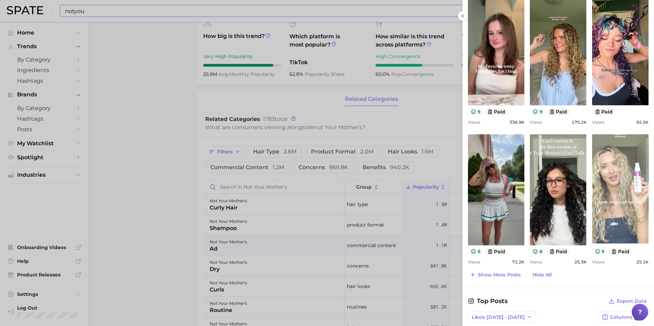
click at [609, 177] on link "view post on TikTok" at bounding box center [620, 189] width 56 height 111
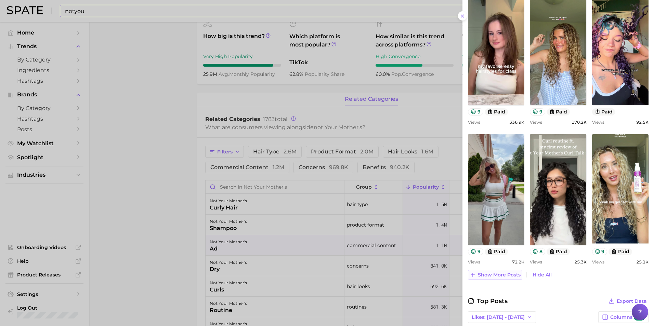
click at [490, 275] on span "Show more posts" at bounding box center [499, 275] width 43 height 6
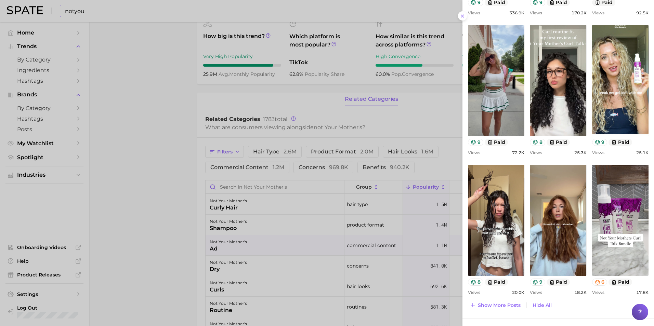
scroll to position [412, 0]
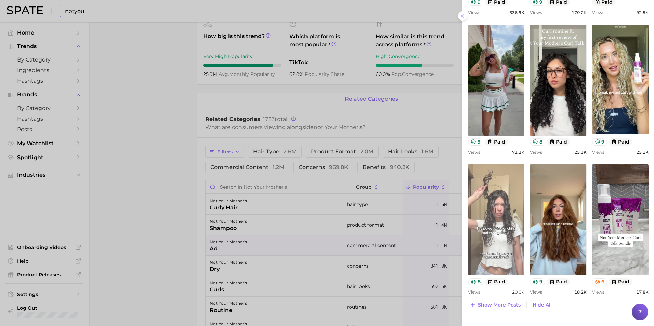
click at [508, 230] on link "view post on TikTok" at bounding box center [496, 220] width 56 height 111
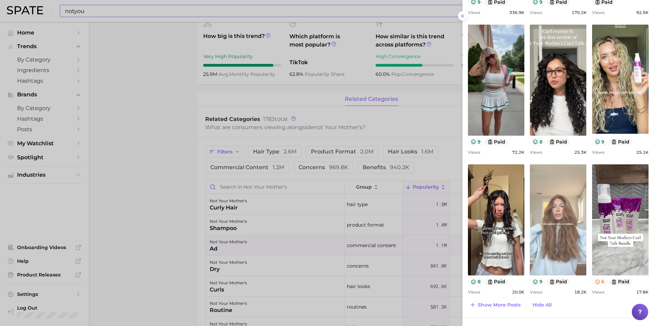
click at [557, 211] on link "view post on TikTok" at bounding box center [558, 220] width 56 height 111
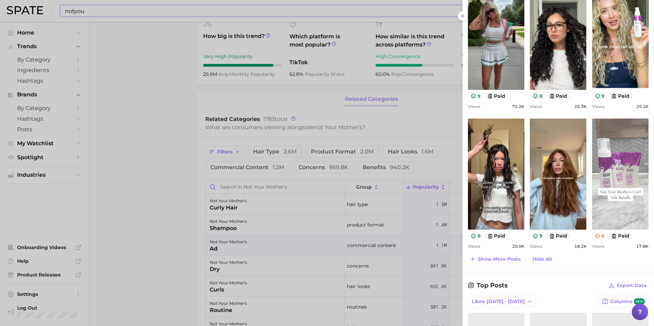
scroll to position [459, 0]
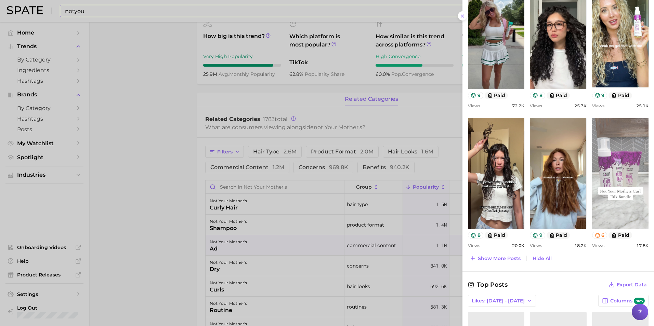
click at [605, 190] on link "view post on TikTok" at bounding box center [620, 173] width 56 height 111
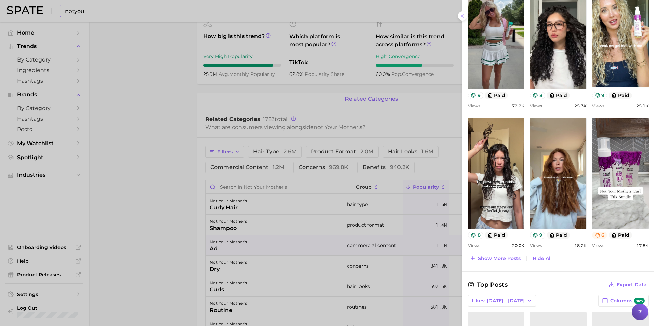
click at [596, 233] on icon at bounding box center [597, 235] width 5 height 5
click at [508, 257] on span "Show more posts" at bounding box center [499, 259] width 43 height 6
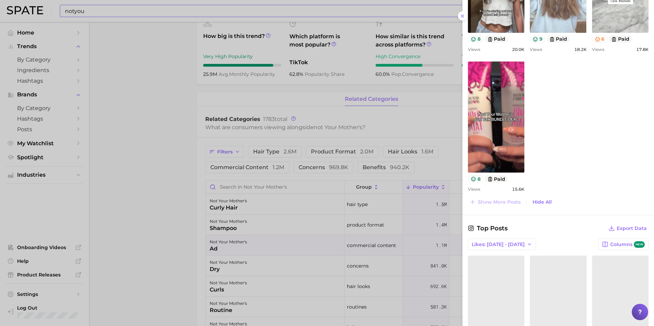
scroll to position [722, 0]
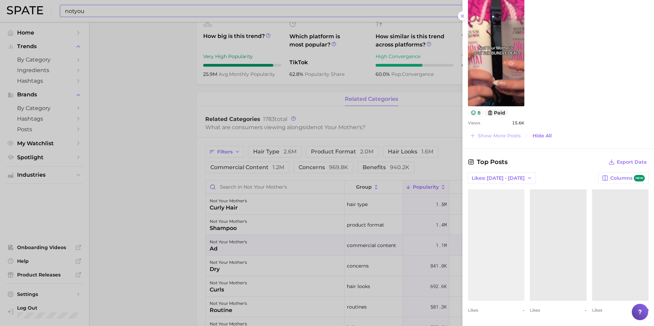
click link "view post on Instagram"
